Goal: Task Accomplishment & Management: Manage account settings

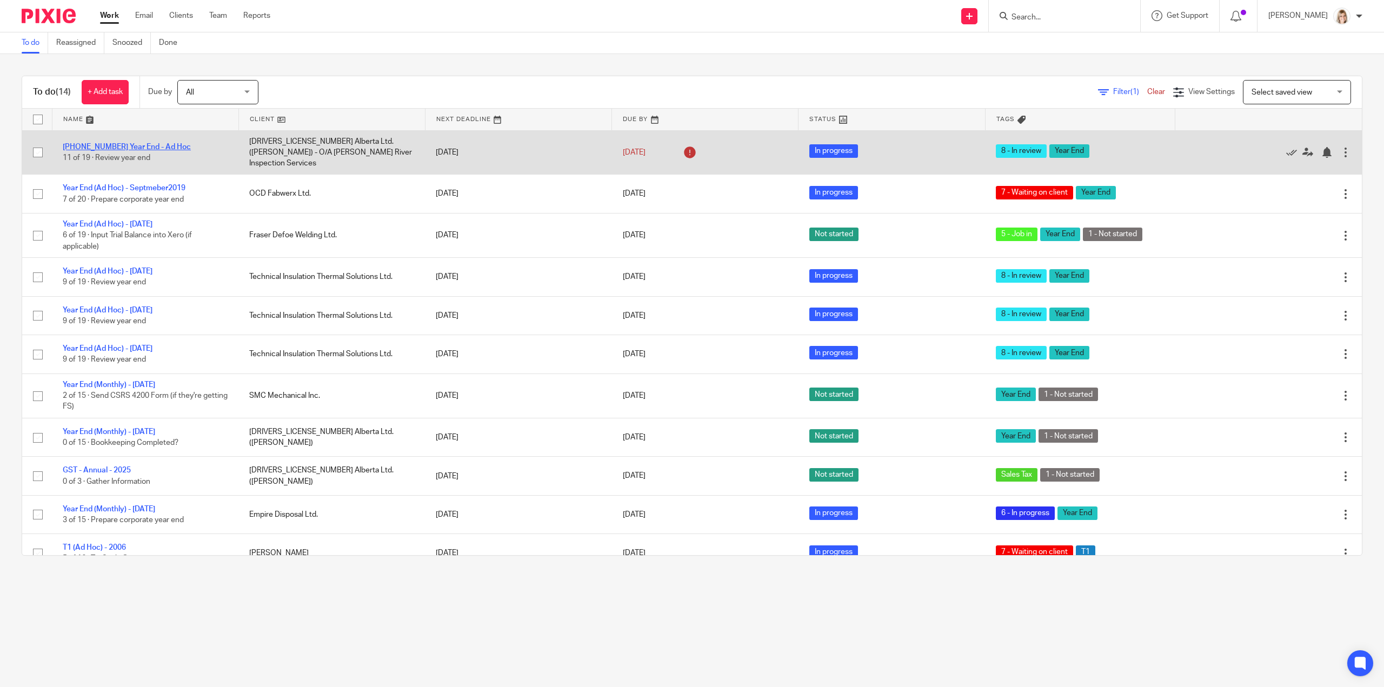
click at [147, 145] on link "[PHONE_NUMBER] Year End - Ad Hoc" at bounding box center [127, 147] width 128 height 8
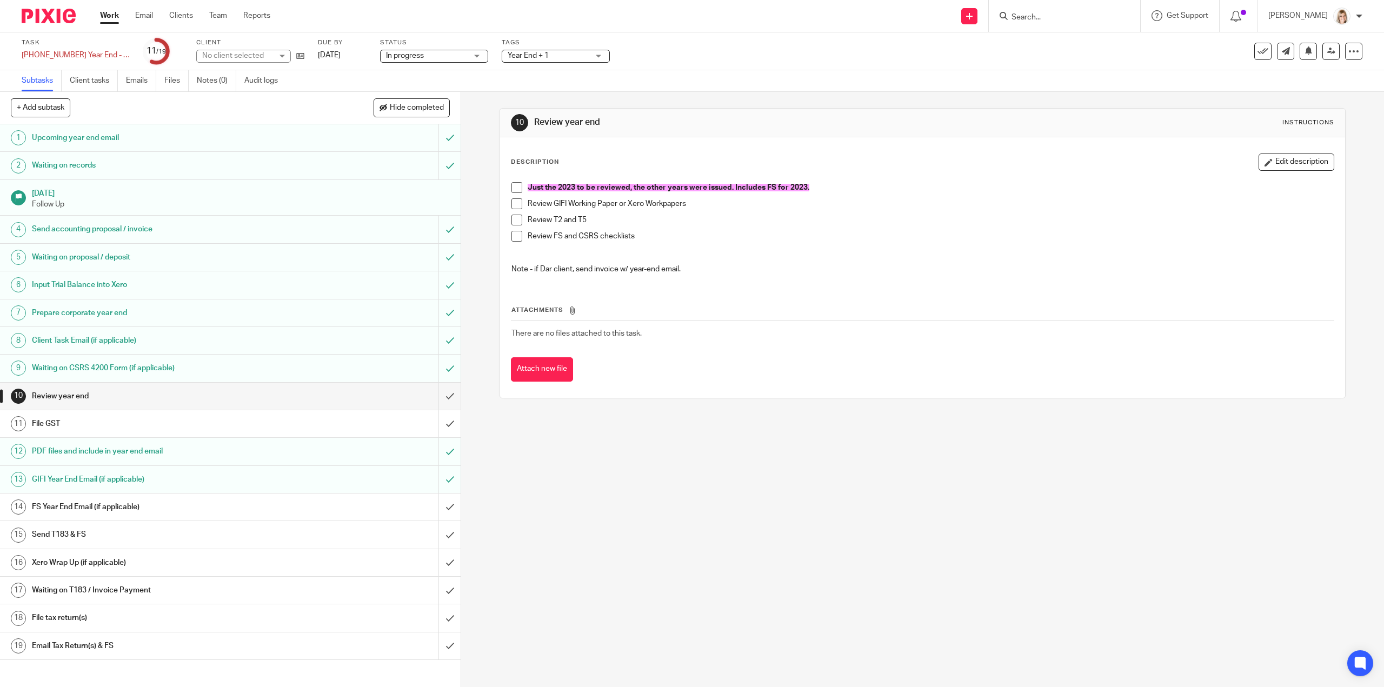
click at [511, 184] on span at bounding box center [516, 187] width 11 height 11
click at [511, 204] on span at bounding box center [516, 203] width 11 height 11
click at [512, 218] on span at bounding box center [516, 220] width 11 height 11
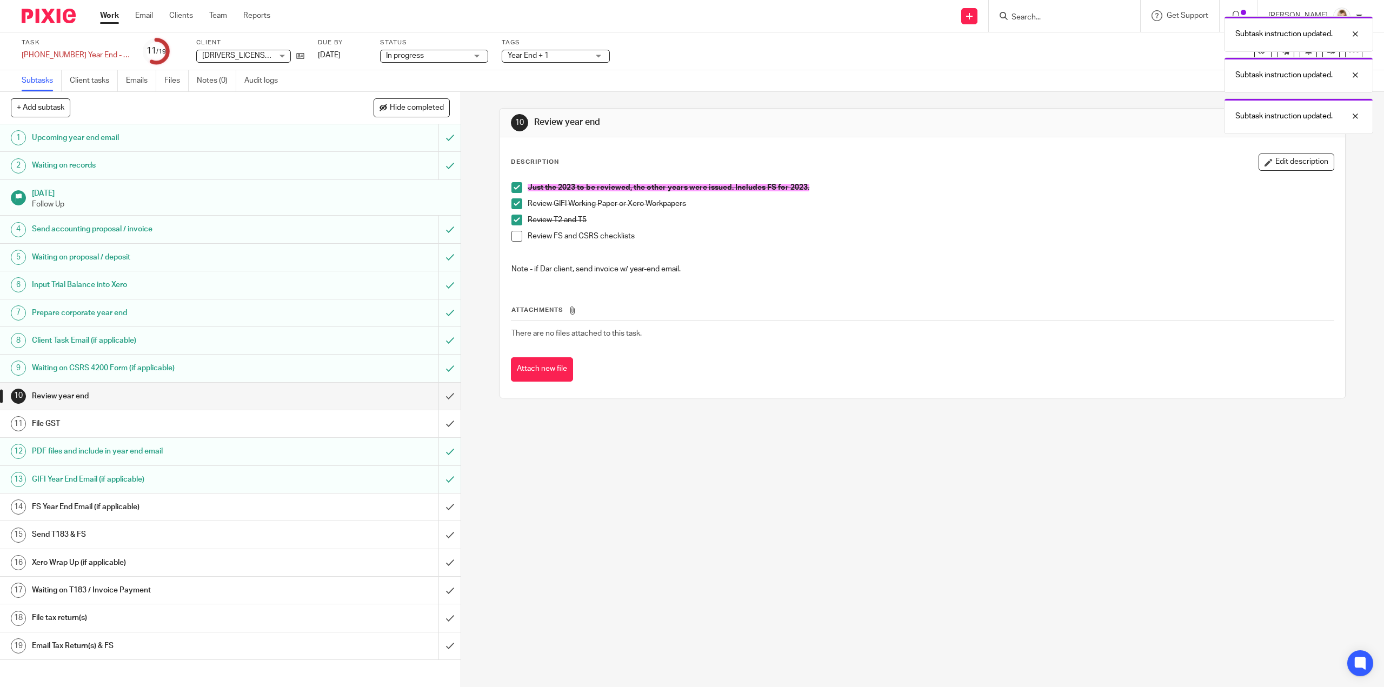
drag, startPoint x: 514, startPoint y: 232, endPoint x: 528, endPoint y: 242, distance: 17.5
click at [514, 233] on span at bounding box center [516, 236] width 11 height 11
click at [438, 396] on input "submit" at bounding box center [230, 396] width 461 height 27
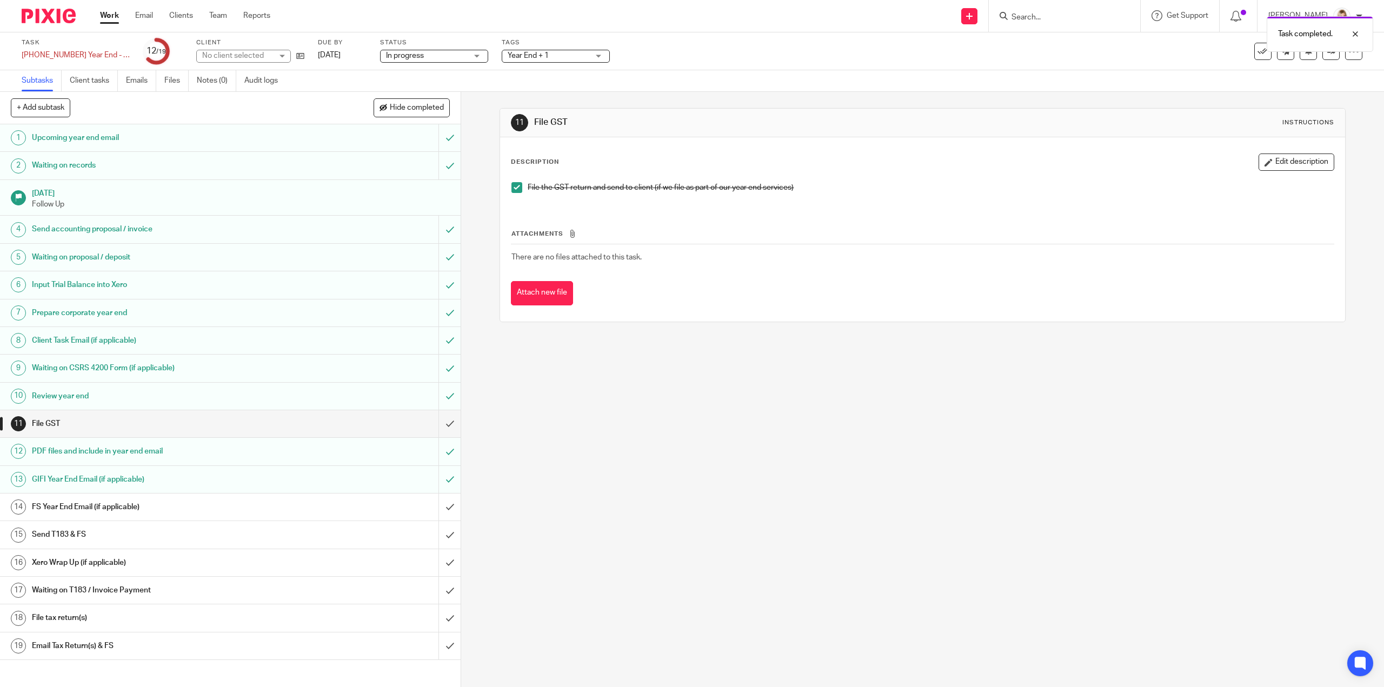
click at [583, 58] on span "Year End + 1" at bounding box center [548, 55] width 81 height 11
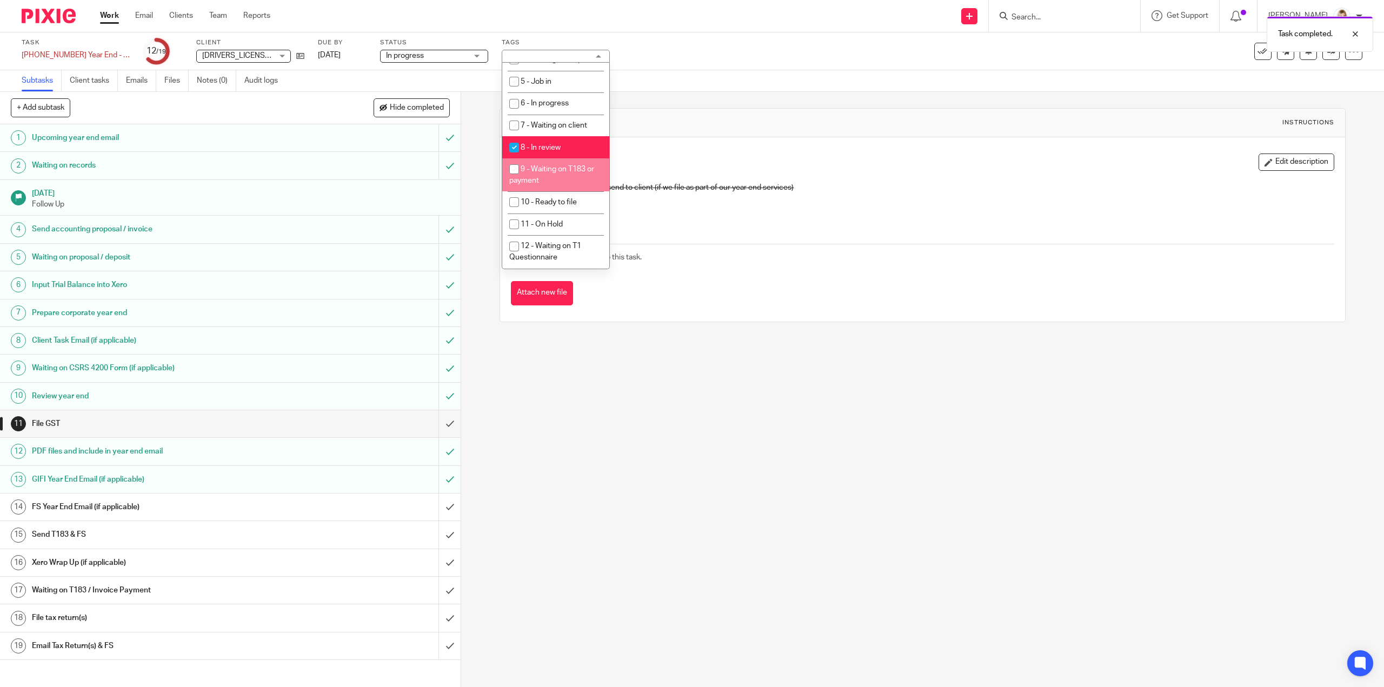
scroll to position [378, 0]
click at [511, 158] on input "checkbox" at bounding box center [514, 147] width 21 height 21
checkbox input "false"
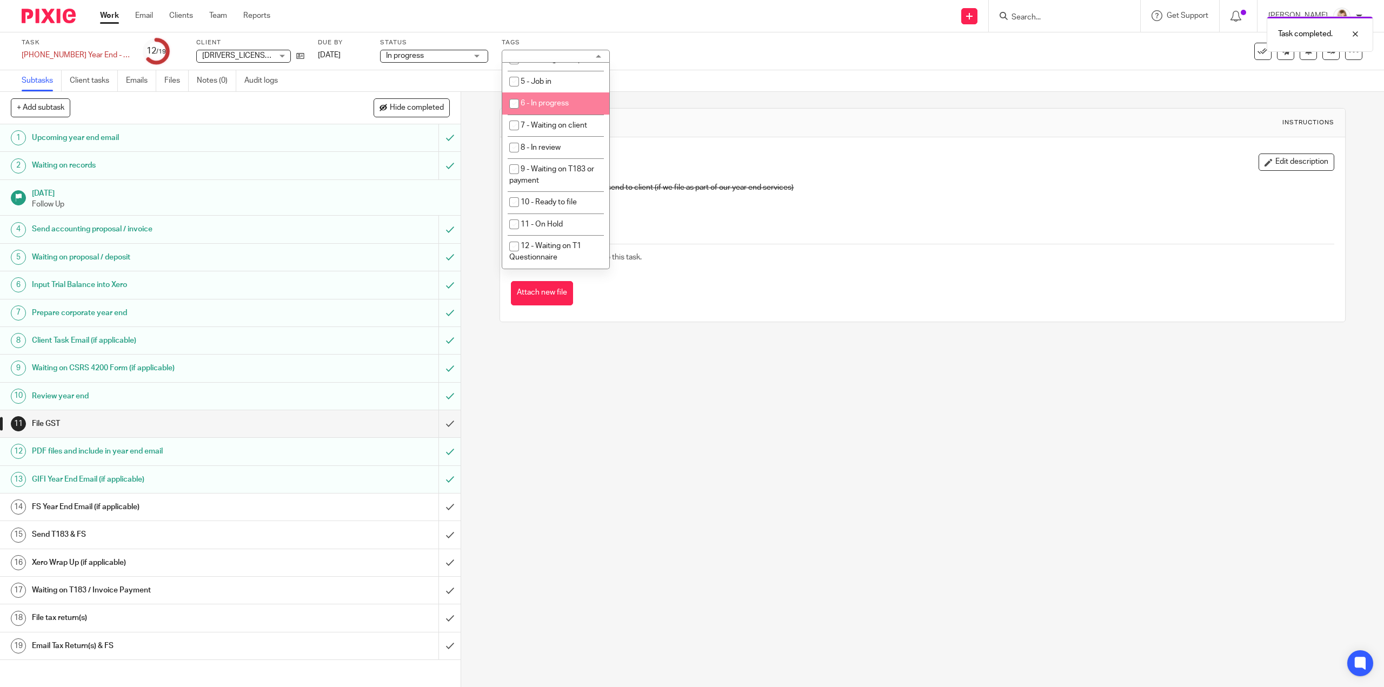
click at [513, 114] on input "checkbox" at bounding box center [514, 104] width 21 height 21
checkbox input "true"
click at [721, 58] on div "Task 08-2021-2023 Year End - Ad Hoc Save 08-2021-2023 Year End - Ad Hoc 12 /19 …" at bounding box center [581, 51] width 1118 height 26
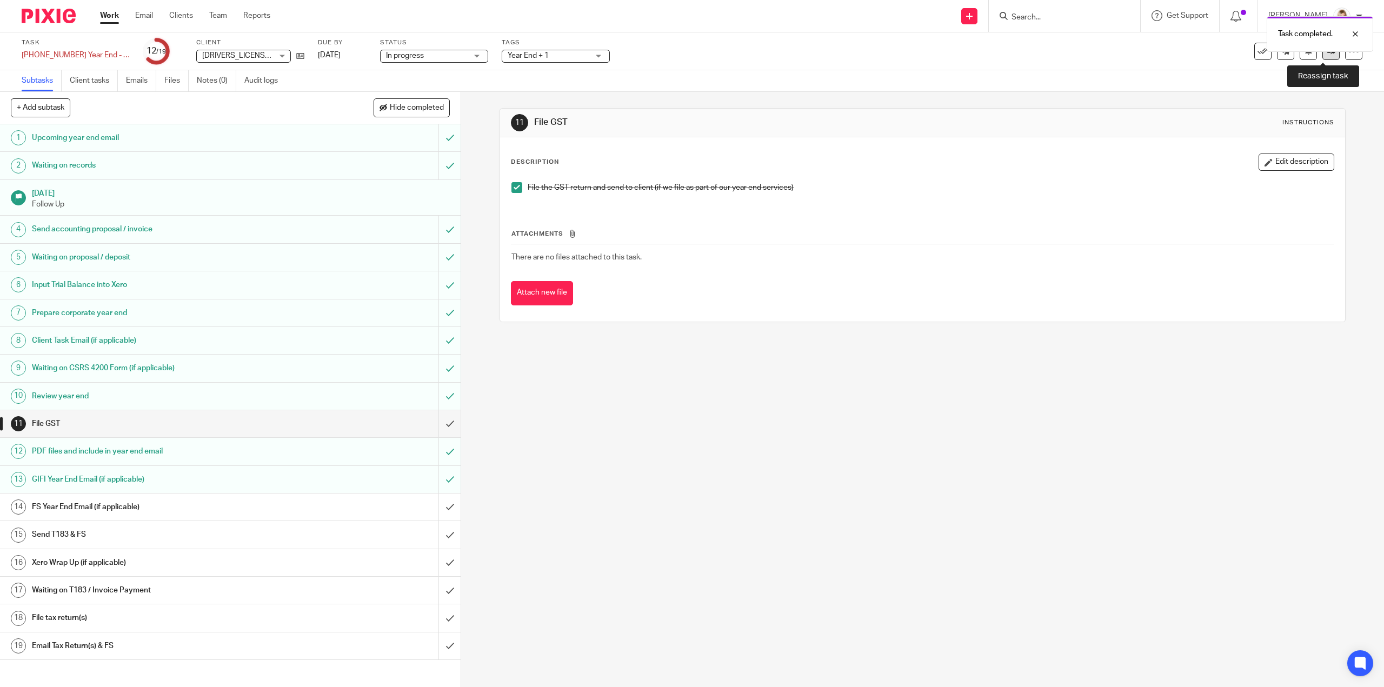
click at [1327, 54] on icon at bounding box center [1331, 51] width 8 height 8
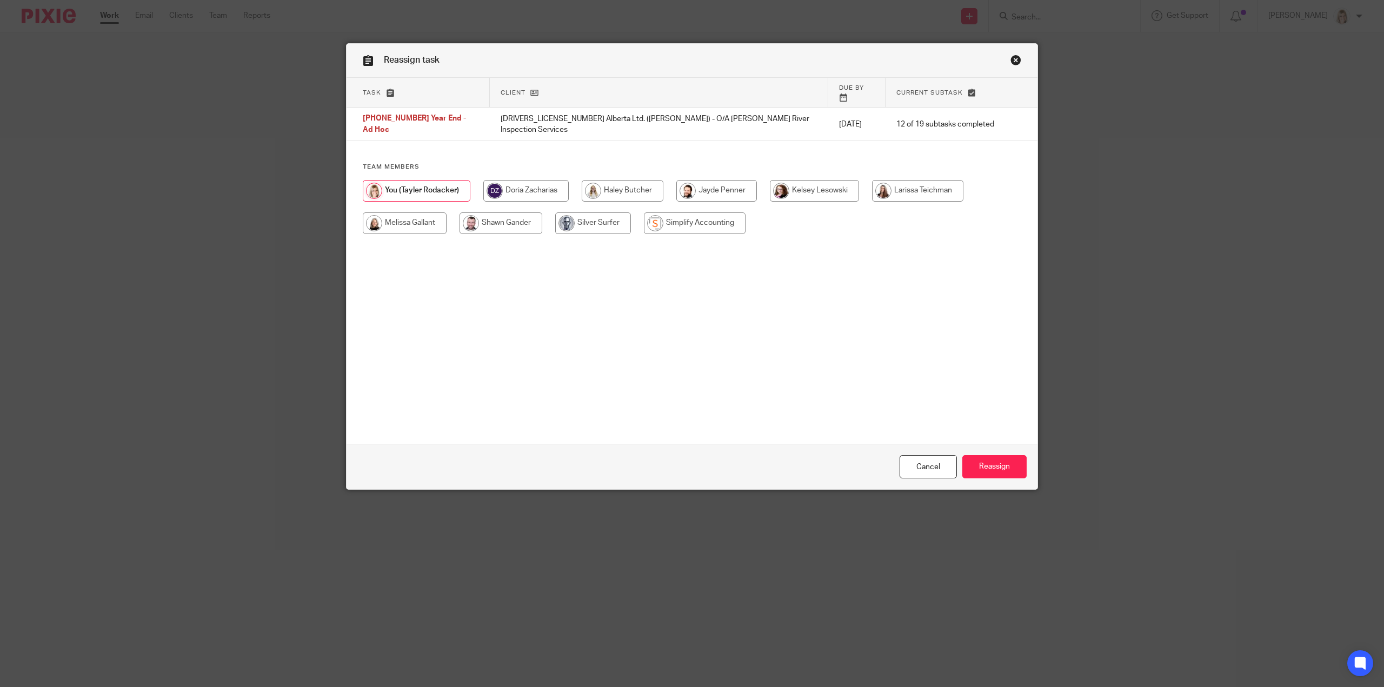
drag, startPoint x: 405, startPoint y: 207, endPoint x: 411, endPoint y: 202, distance: 7.7
click at [406, 212] on input "radio" at bounding box center [405, 223] width 84 height 22
radio input "true"
click at [994, 464] on input "Reassign" at bounding box center [994, 466] width 64 height 23
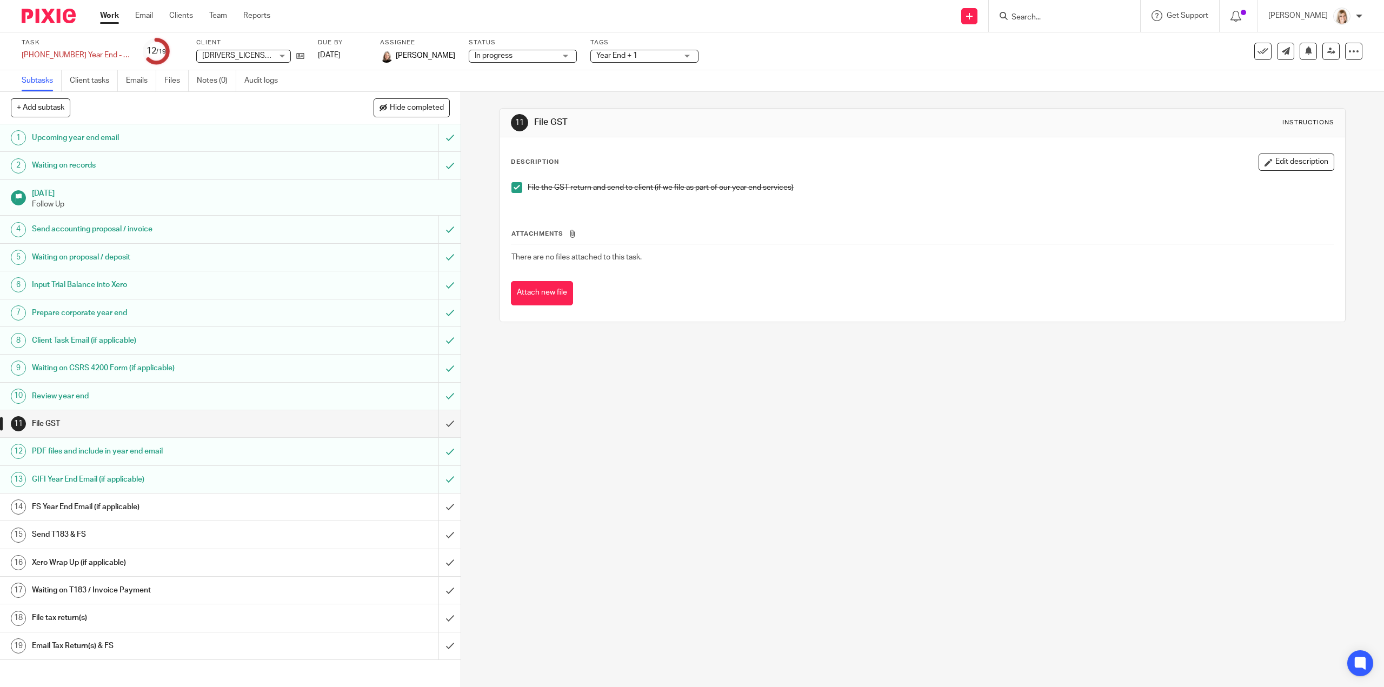
click at [108, 15] on link "Work" at bounding box center [109, 15] width 19 height 11
